Goal: Task Accomplishment & Management: Use online tool/utility

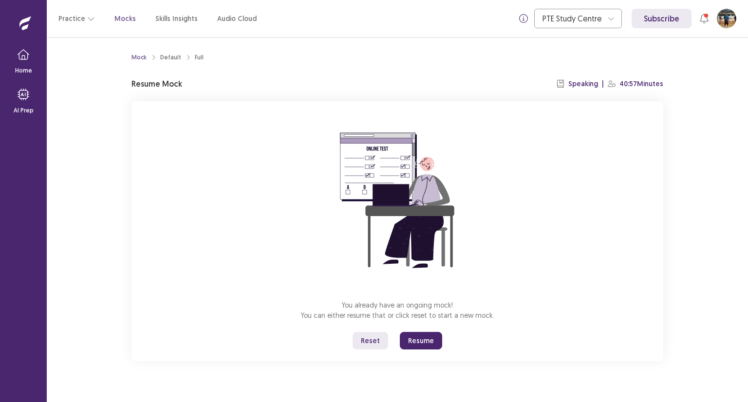
click at [379, 342] on button "Reset" at bounding box center [370, 341] width 36 height 18
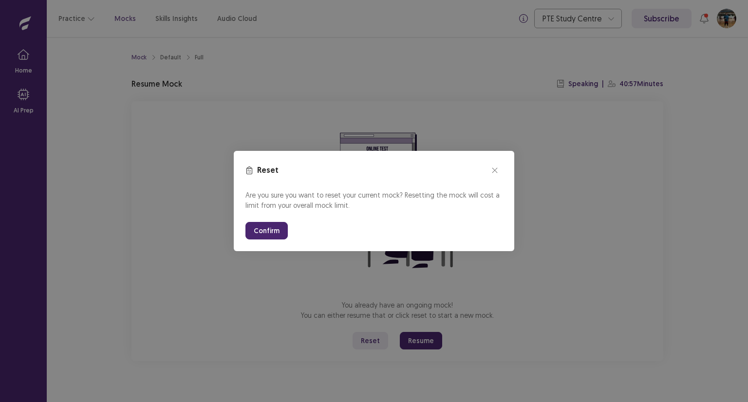
click at [276, 234] on button "Confirm" at bounding box center [266, 231] width 42 height 18
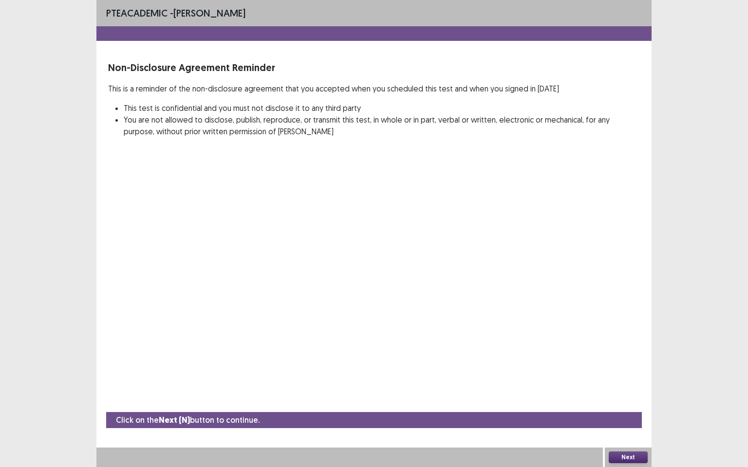
click at [635, 402] on button "Next" at bounding box center [627, 458] width 39 height 12
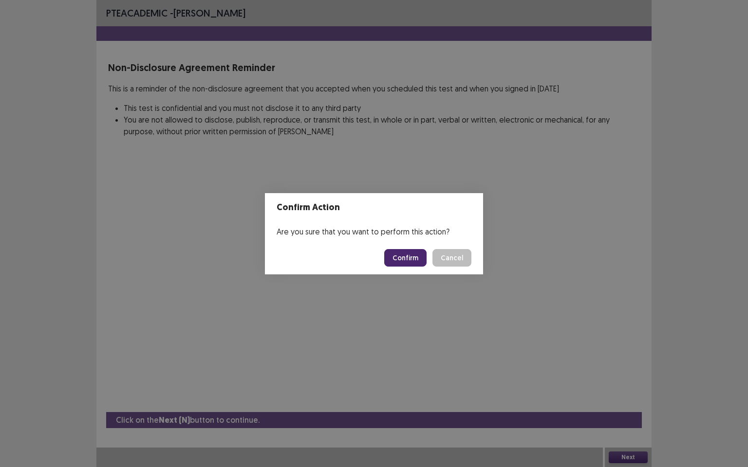
click at [420, 258] on button "Confirm" at bounding box center [405, 258] width 42 height 18
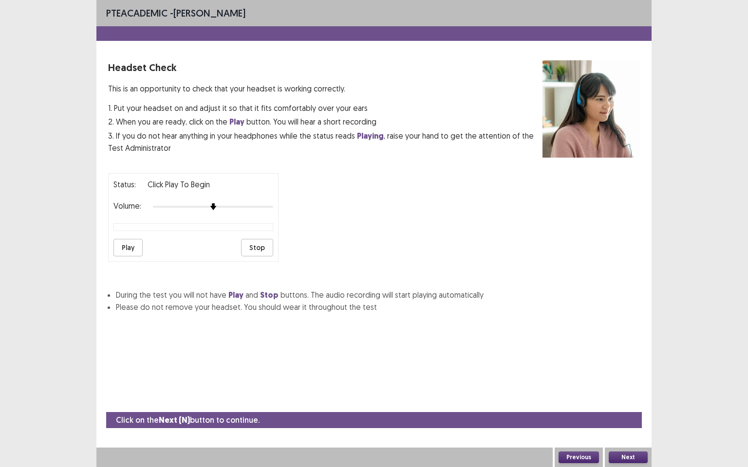
click at [245, 203] on div at bounding box center [213, 207] width 120 height 8
click at [262, 203] on div at bounding box center [213, 207] width 120 height 8
click at [128, 241] on button "Play" at bounding box center [127, 248] width 29 height 18
click at [643, 402] on button "Next" at bounding box center [627, 458] width 39 height 12
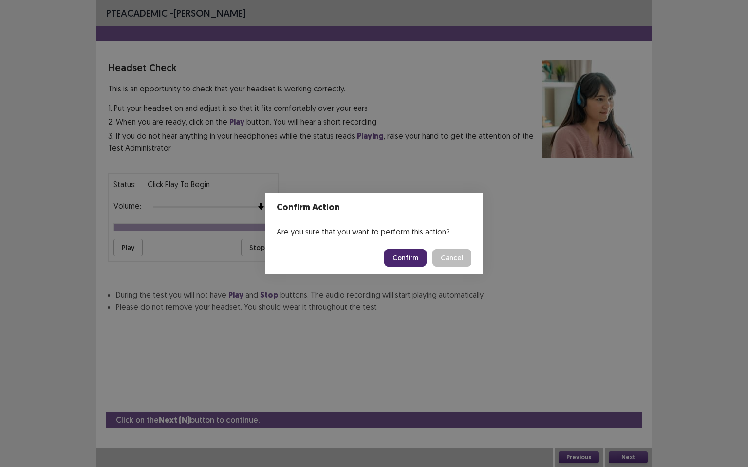
click at [424, 258] on button "Confirm" at bounding box center [405, 258] width 42 height 18
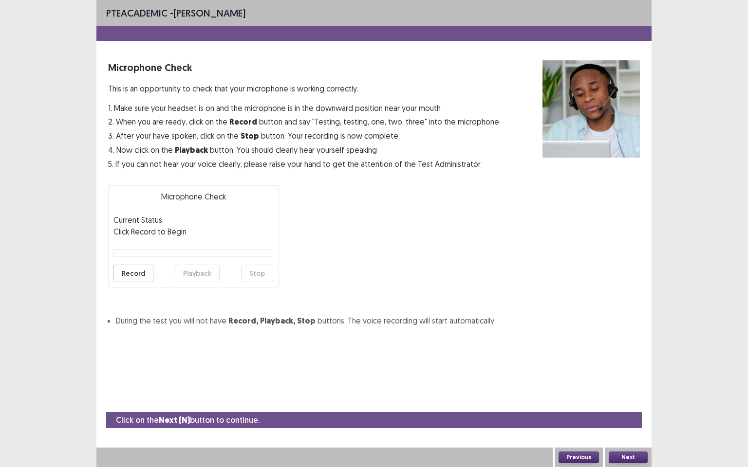
click at [125, 272] on button "Record" at bounding box center [133, 274] width 40 height 18
click at [255, 272] on button "Stop" at bounding box center [257, 274] width 32 height 18
click at [202, 271] on button "Playback" at bounding box center [197, 274] width 45 height 18
click at [618, 402] on button "Next" at bounding box center [627, 458] width 39 height 12
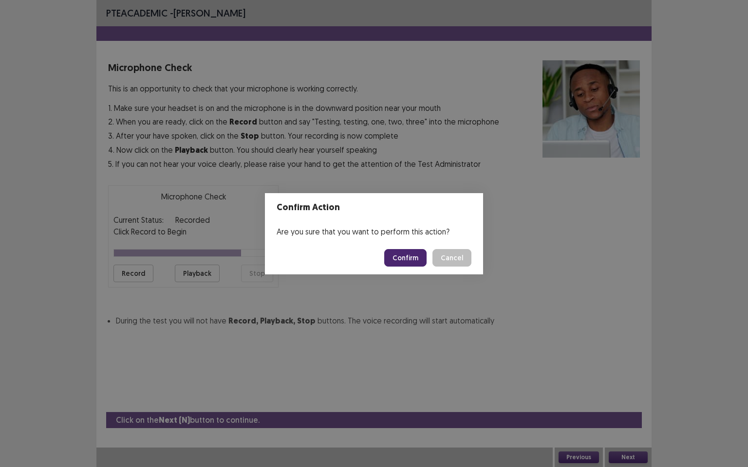
click at [406, 257] on button "Confirm" at bounding box center [405, 258] width 42 height 18
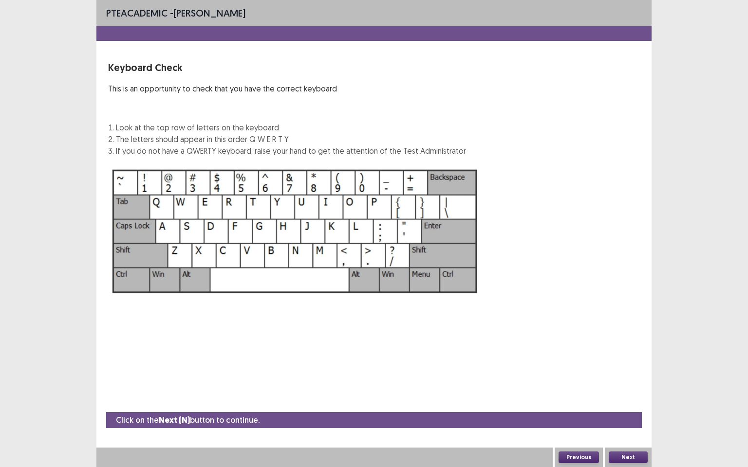
click at [622, 402] on button "Next" at bounding box center [627, 458] width 39 height 12
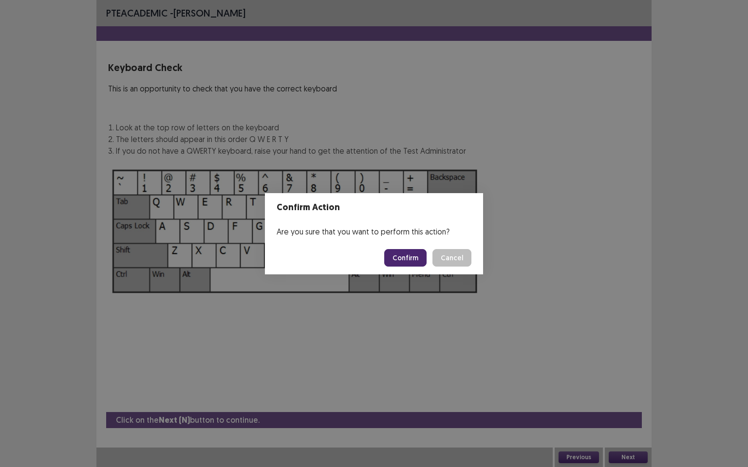
click at [403, 259] on button "Confirm" at bounding box center [405, 258] width 42 height 18
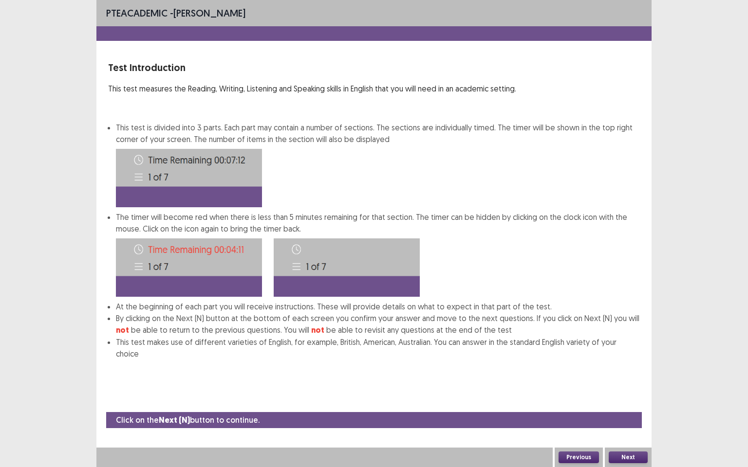
click at [641, 402] on button "Next" at bounding box center [627, 458] width 39 height 12
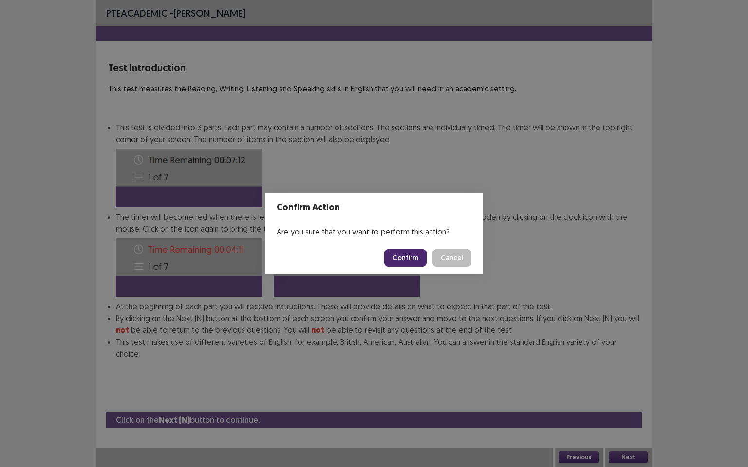
click at [406, 258] on button "Confirm" at bounding box center [405, 258] width 42 height 18
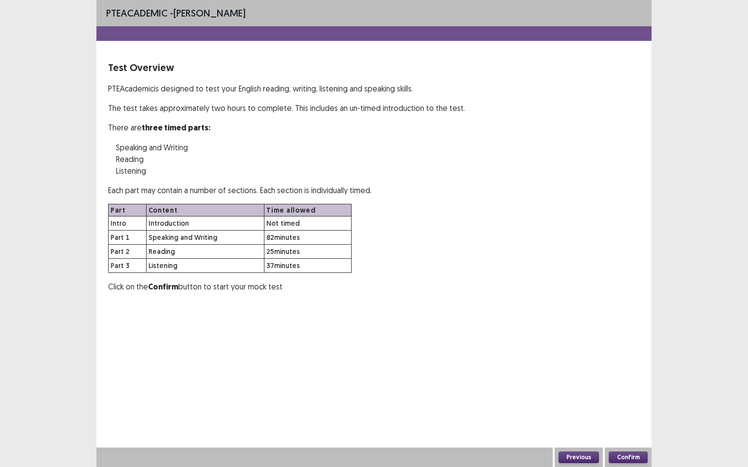
click at [631, 402] on button "Confirm" at bounding box center [627, 458] width 39 height 12
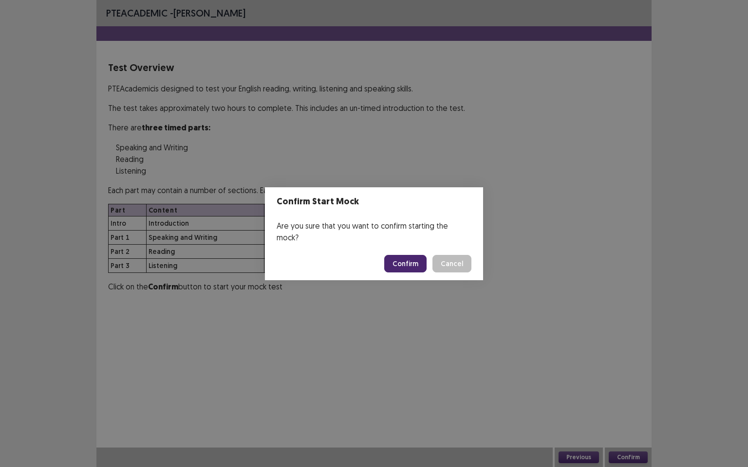
click at [419, 257] on button "Confirm" at bounding box center [405, 264] width 42 height 18
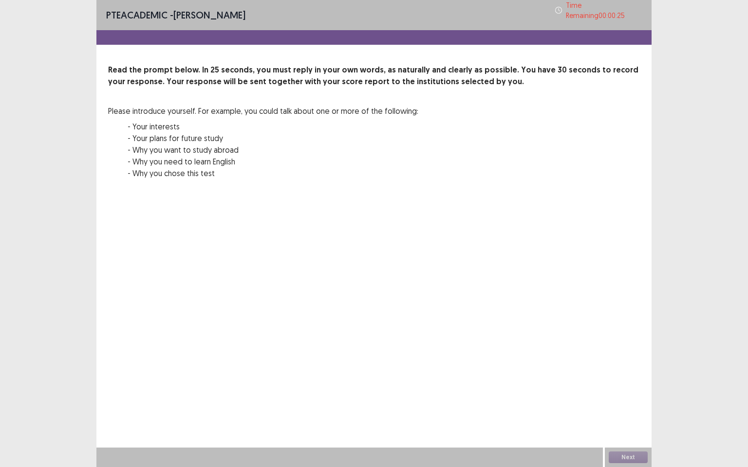
click at [623, 402] on div "Next" at bounding box center [628, 457] width 47 height 19
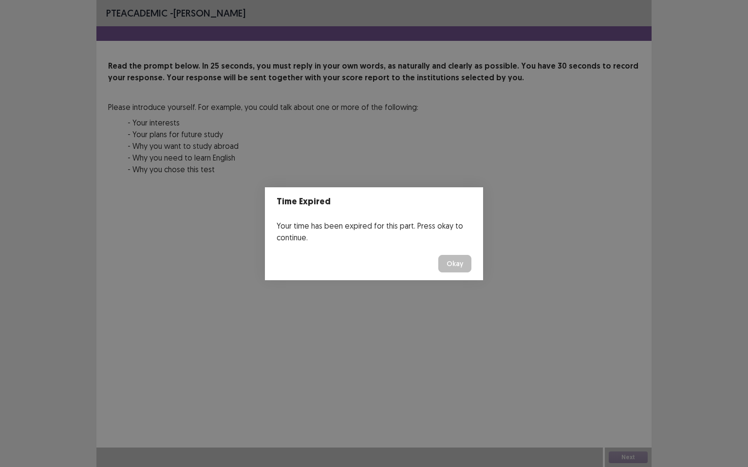
click at [454, 267] on button "Okay" at bounding box center [454, 264] width 33 height 18
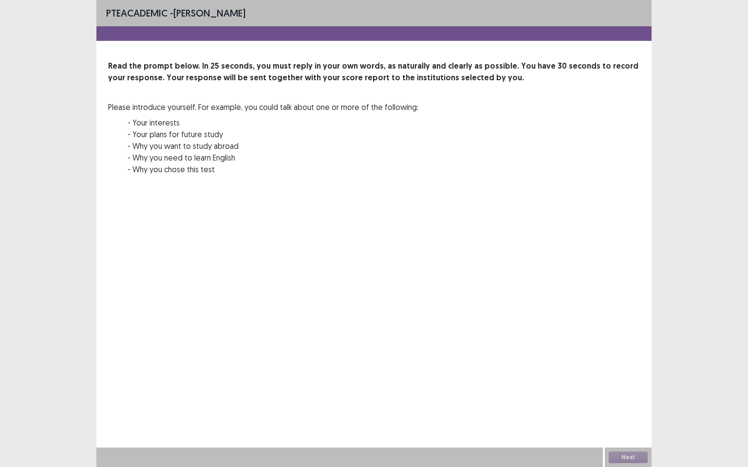
click at [636, 402] on div "Next" at bounding box center [628, 457] width 47 height 19
click at [635, 402] on div "Next" at bounding box center [628, 457] width 47 height 19
click at [621, 402] on div "Next" at bounding box center [628, 457] width 47 height 19
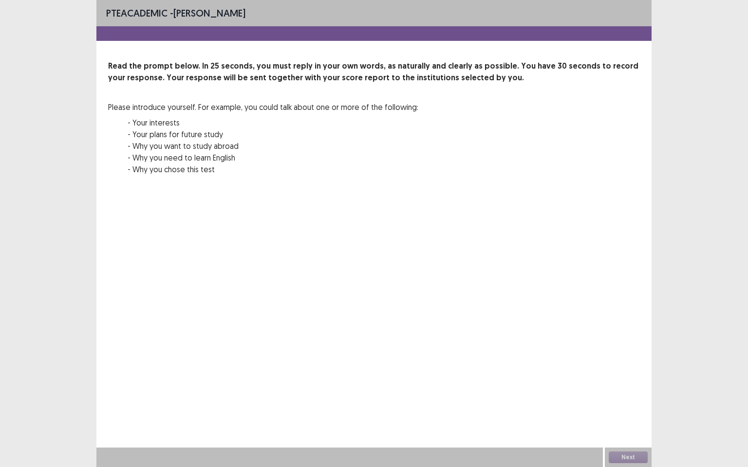
click at [621, 402] on div "Next" at bounding box center [628, 457] width 47 height 19
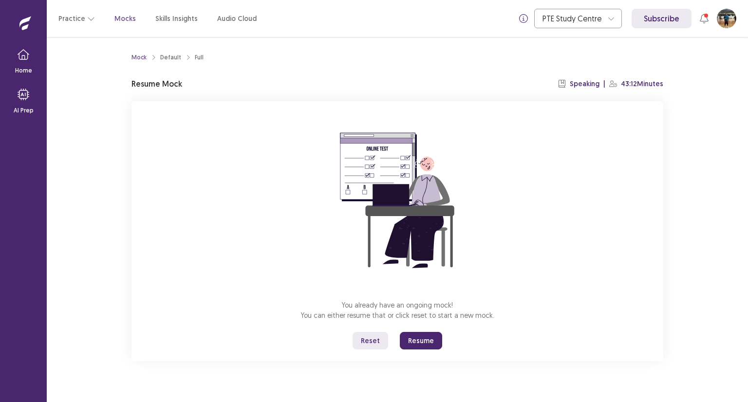
click at [429, 337] on button "Resume" at bounding box center [421, 341] width 42 height 18
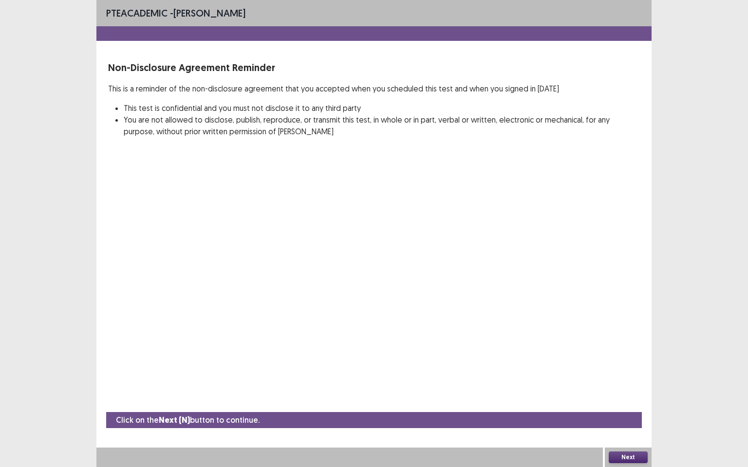
click at [636, 402] on button "Next" at bounding box center [627, 458] width 39 height 12
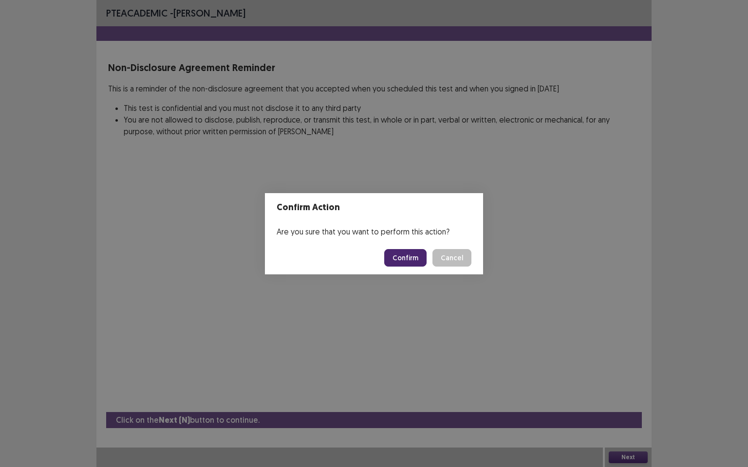
click at [410, 261] on button "Confirm" at bounding box center [405, 258] width 42 height 18
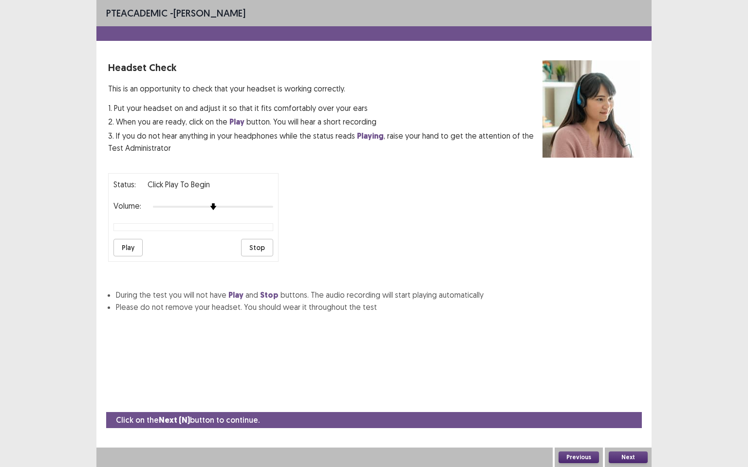
click at [127, 245] on button "Play" at bounding box center [127, 248] width 29 height 18
click at [637, 402] on button "Next" at bounding box center [627, 458] width 39 height 12
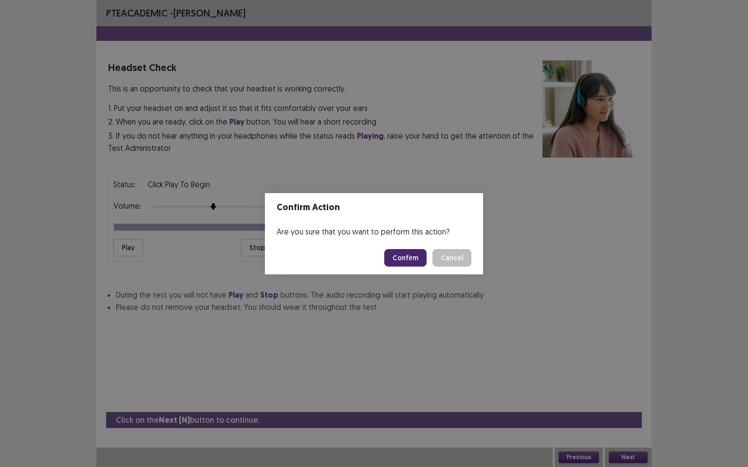
click at [401, 259] on button "Confirm" at bounding box center [405, 258] width 42 height 18
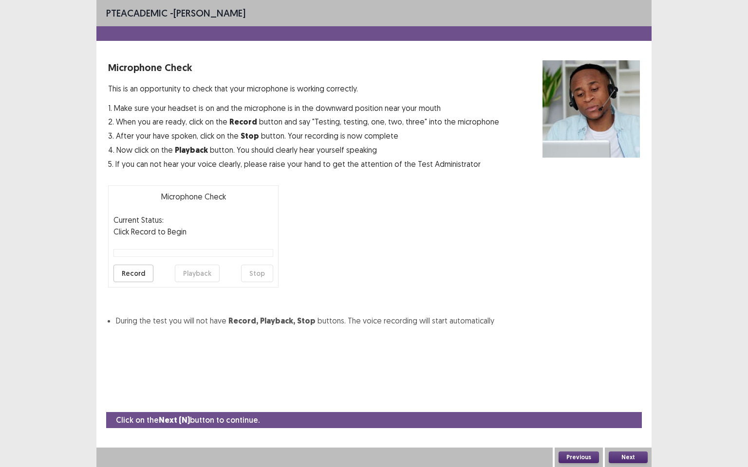
click at [142, 270] on button "Record" at bounding box center [133, 274] width 40 height 18
click at [264, 273] on button "Stop" at bounding box center [257, 274] width 32 height 18
click at [212, 275] on button "Playback" at bounding box center [197, 274] width 45 height 18
click at [639, 402] on button "Next" at bounding box center [627, 458] width 39 height 12
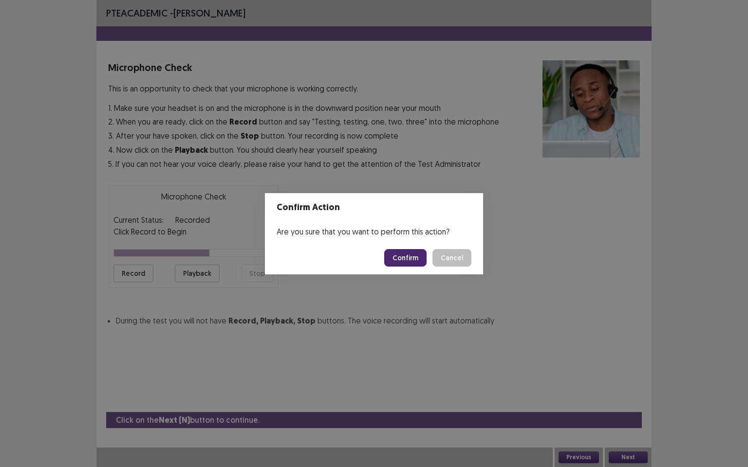
click at [417, 261] on button "Confirm" at bounding box center [405, 258] width 42 height 18
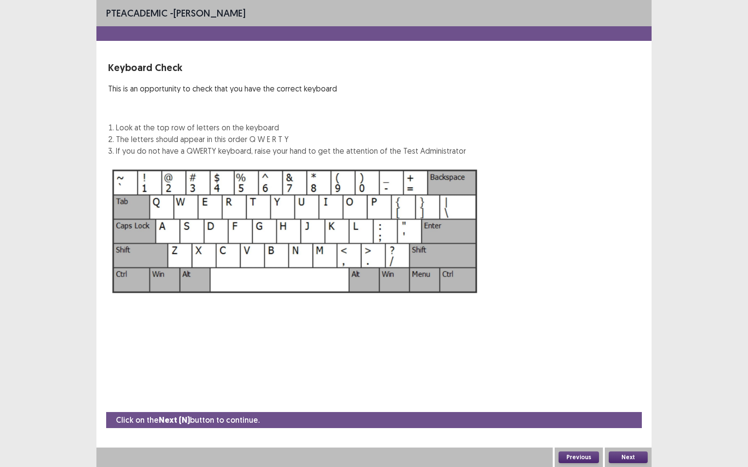
click at [627, 402] on button "Next" at bounding box center [627, 458] width 39 height 12
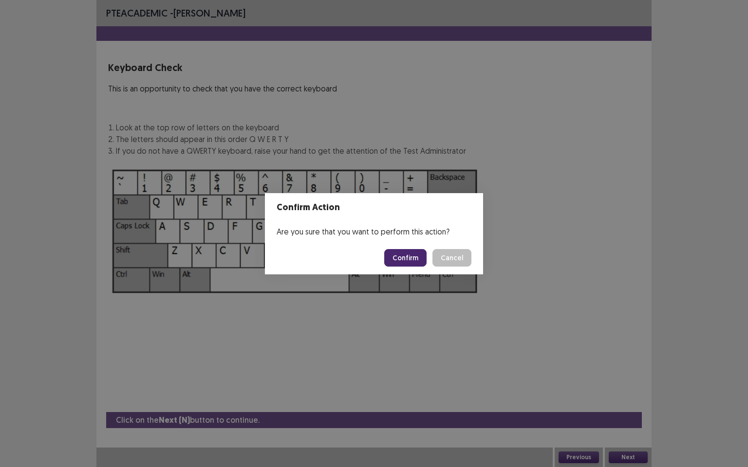
click at [415, 259] on button "Confirm" at bounding box center [405, 258] width 42 height 18
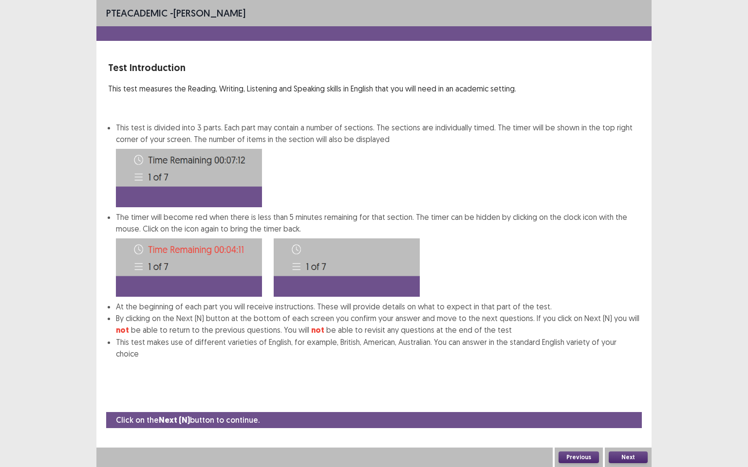
click at [626, 402] on button "Next" at bounding box center [627, 458] width 39 height 12
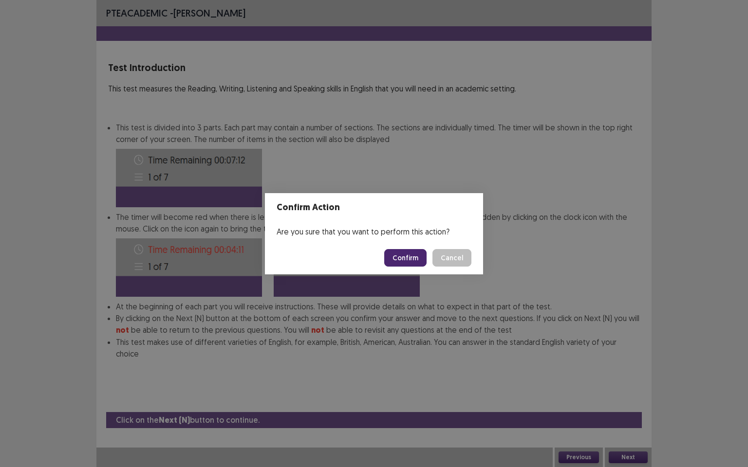
click at [414, 261] on button "Confirm" at bounding box center [405, 258] width 42 height 18
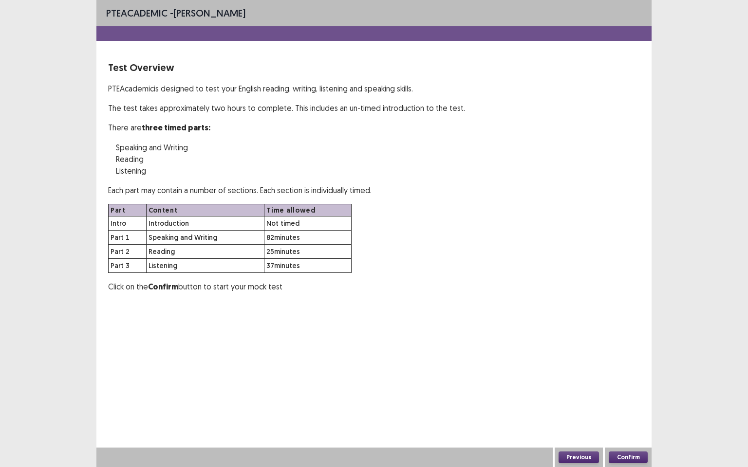
click at [624, 402] on button "Confirm" at bounding box center [627, 458] width 39 height 12
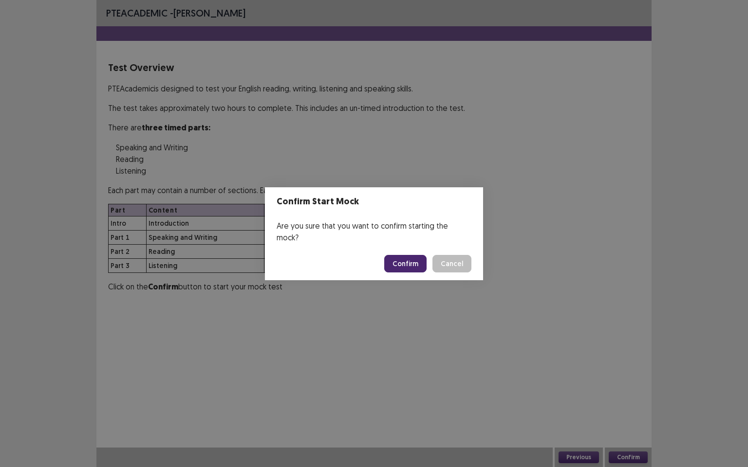
click at [420, 255] on button "Confirm" at bounding box center [405, 264] width 42 height 18
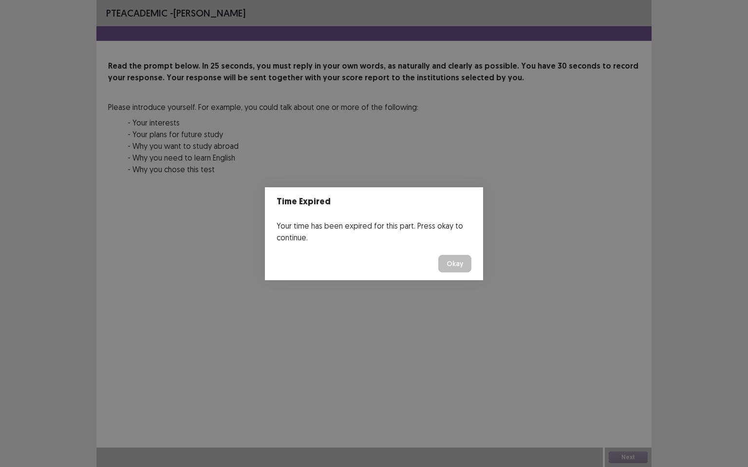
click at [467, 264] on button "Okay" at bounding box center [454, 264] width 33 height 18
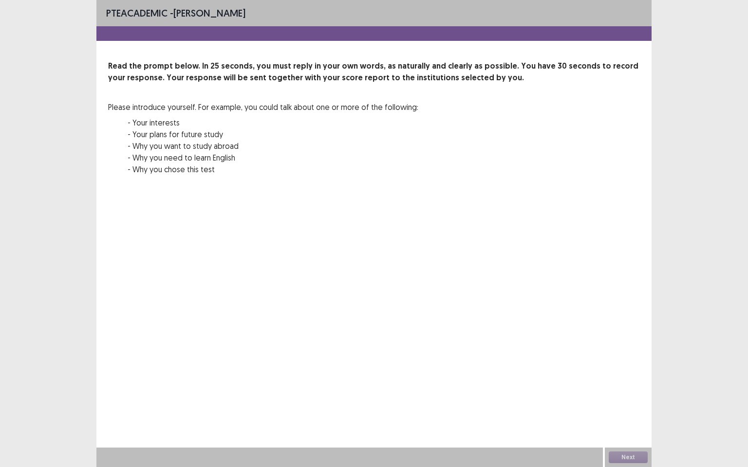
click at [641, 402] on div "Next" at bounding box center [628, 457] width 47 height 19
click at [640, 402] on div "Next" at bounding box center [628, 457] width 47 height 19
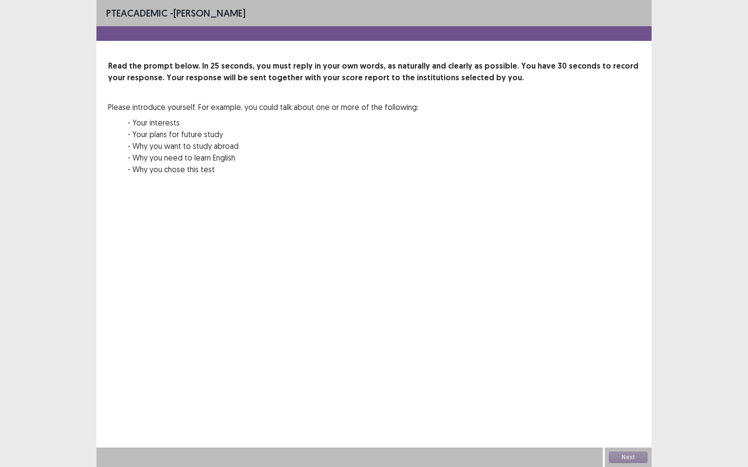
click at [640, 402] on div "Next" at bounding box center [628, 457] width 47 height 19
